Goal: Find specific page/section

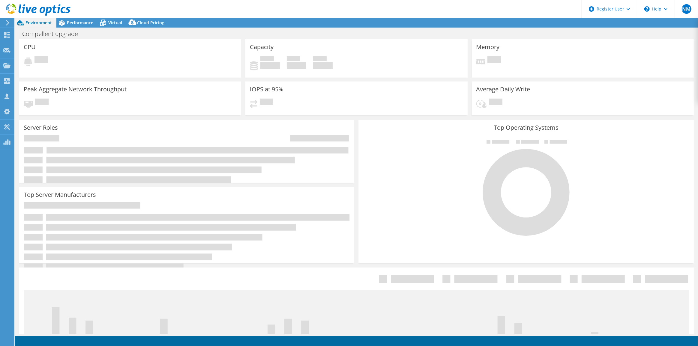
select select "USD"
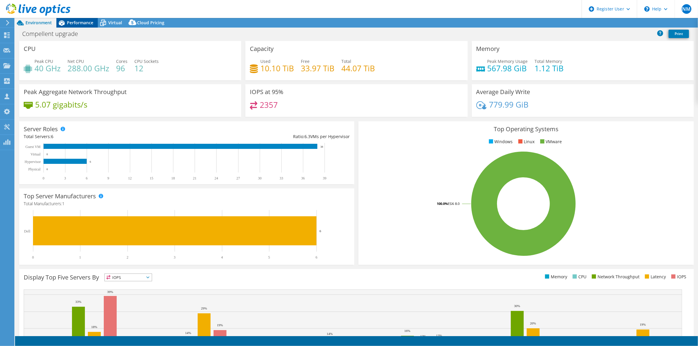
click at [83, 21] on span "Performance" at bounding box center [80, 23] width 26 height 6
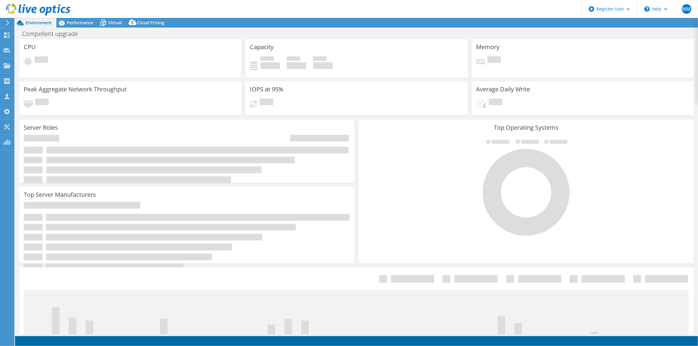
select select "USD"
